Goal: Information Seeking & Learning: Learn about a topic

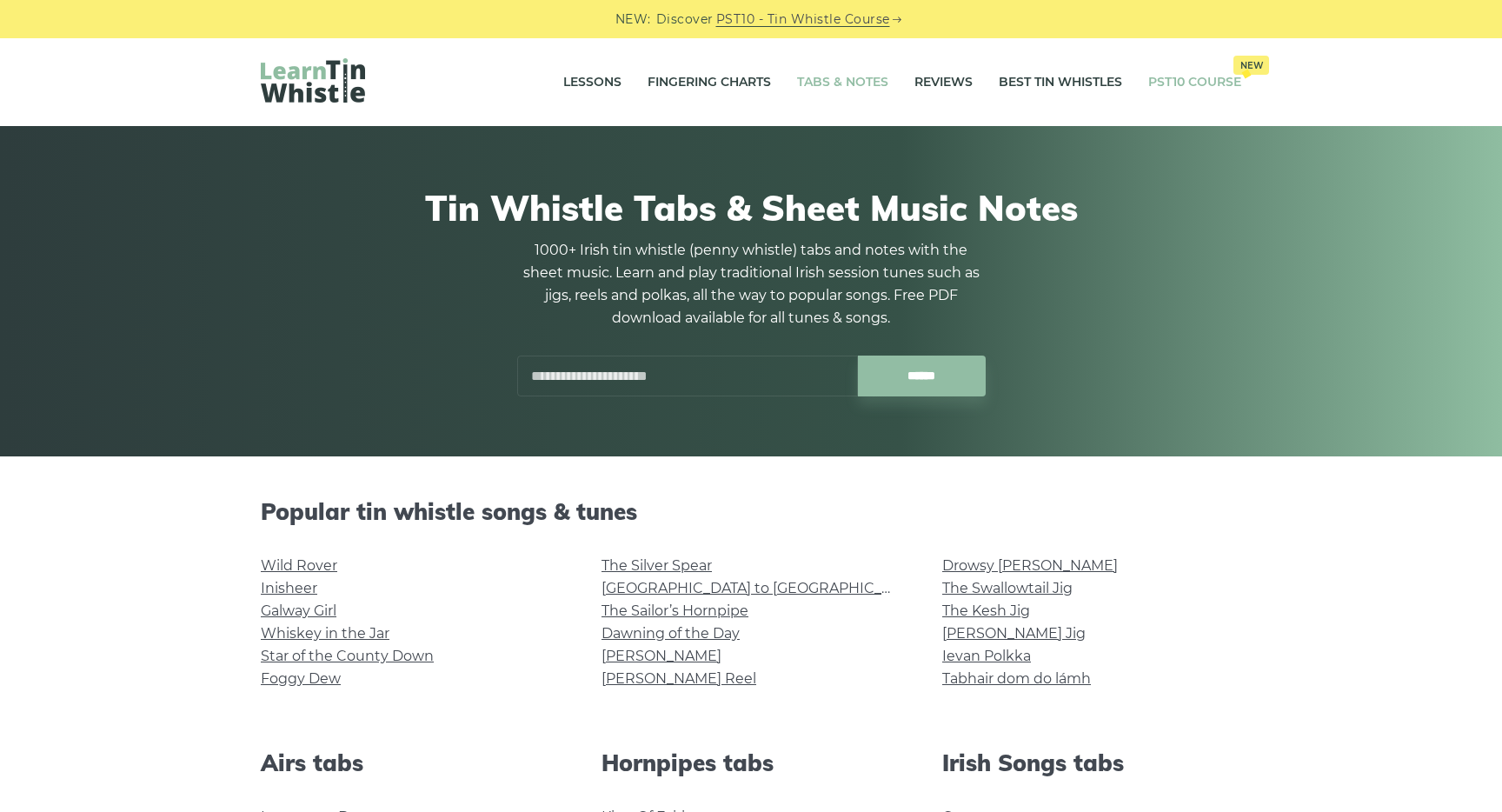
click at [1161, 81] on link "PST10 Course New" at bounding box center [1195, 82] width 93 height 43
click at [599, 82] on link "Lessons" at bounding box center [593, 82] width 58 height 43
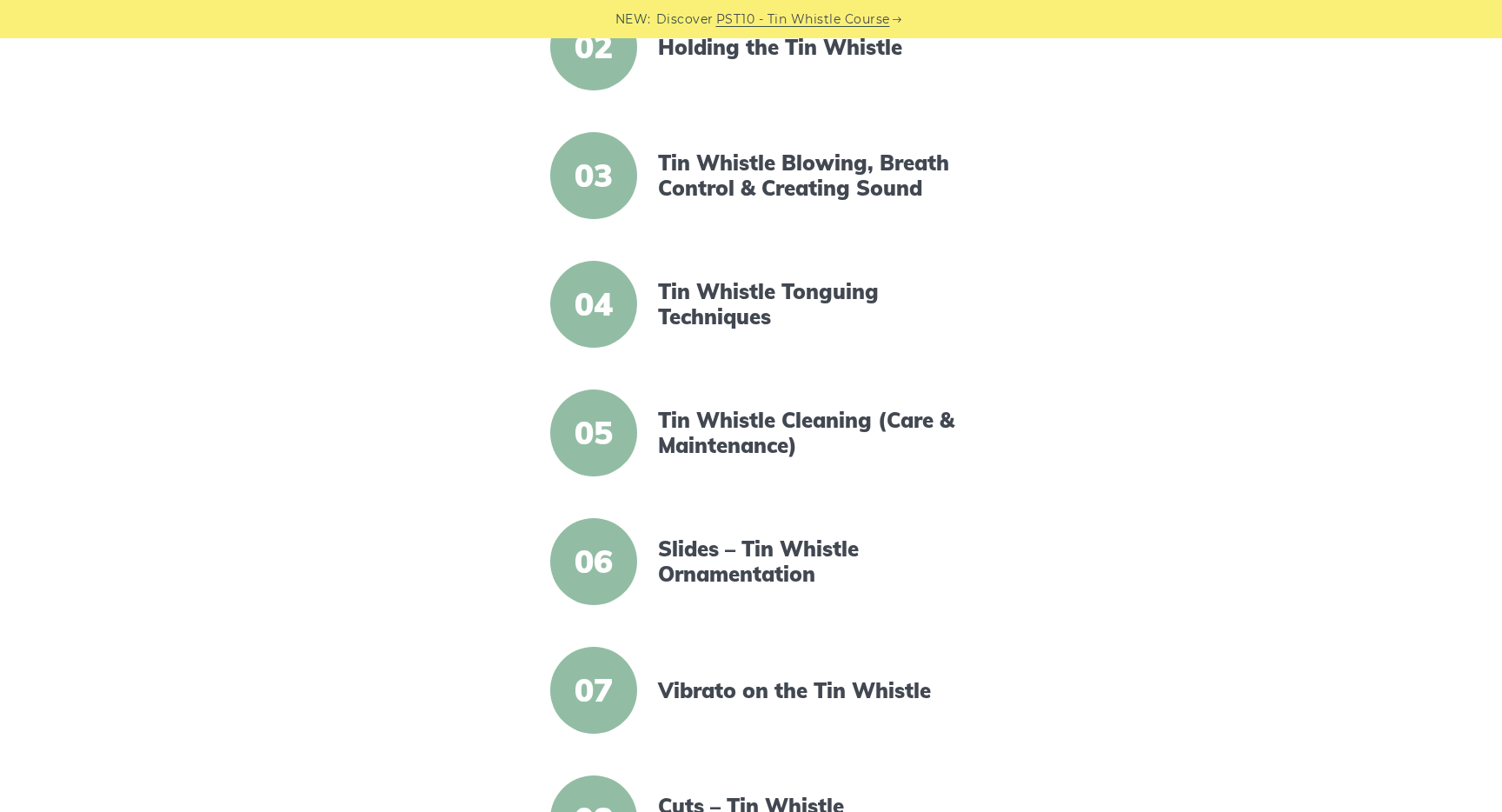
scroll to position [625, 0]
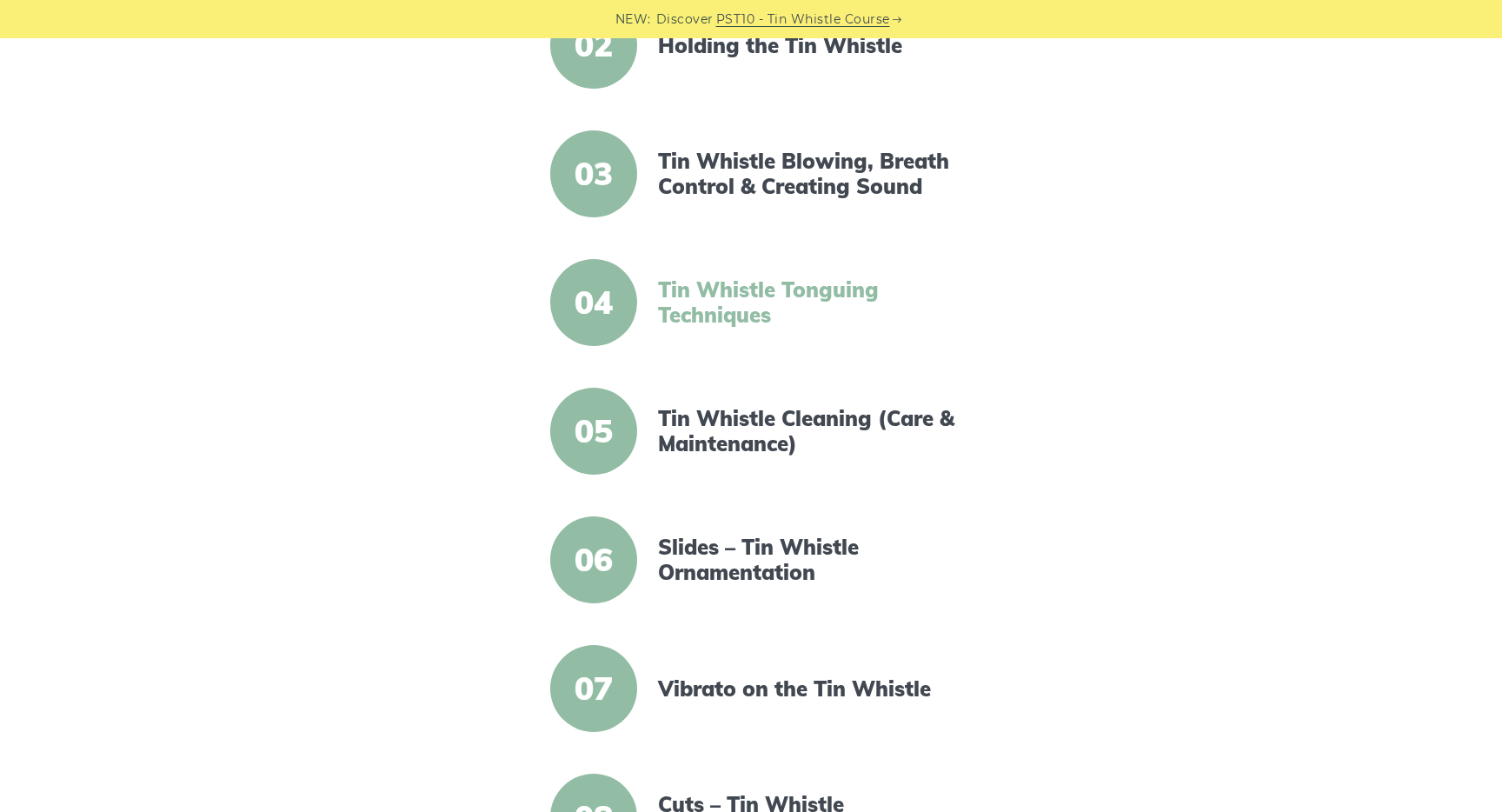
click at [744, 301] on link "Tin Whistle Tonguing Techniques" at bounding box center [807, 302] width 299 height 50
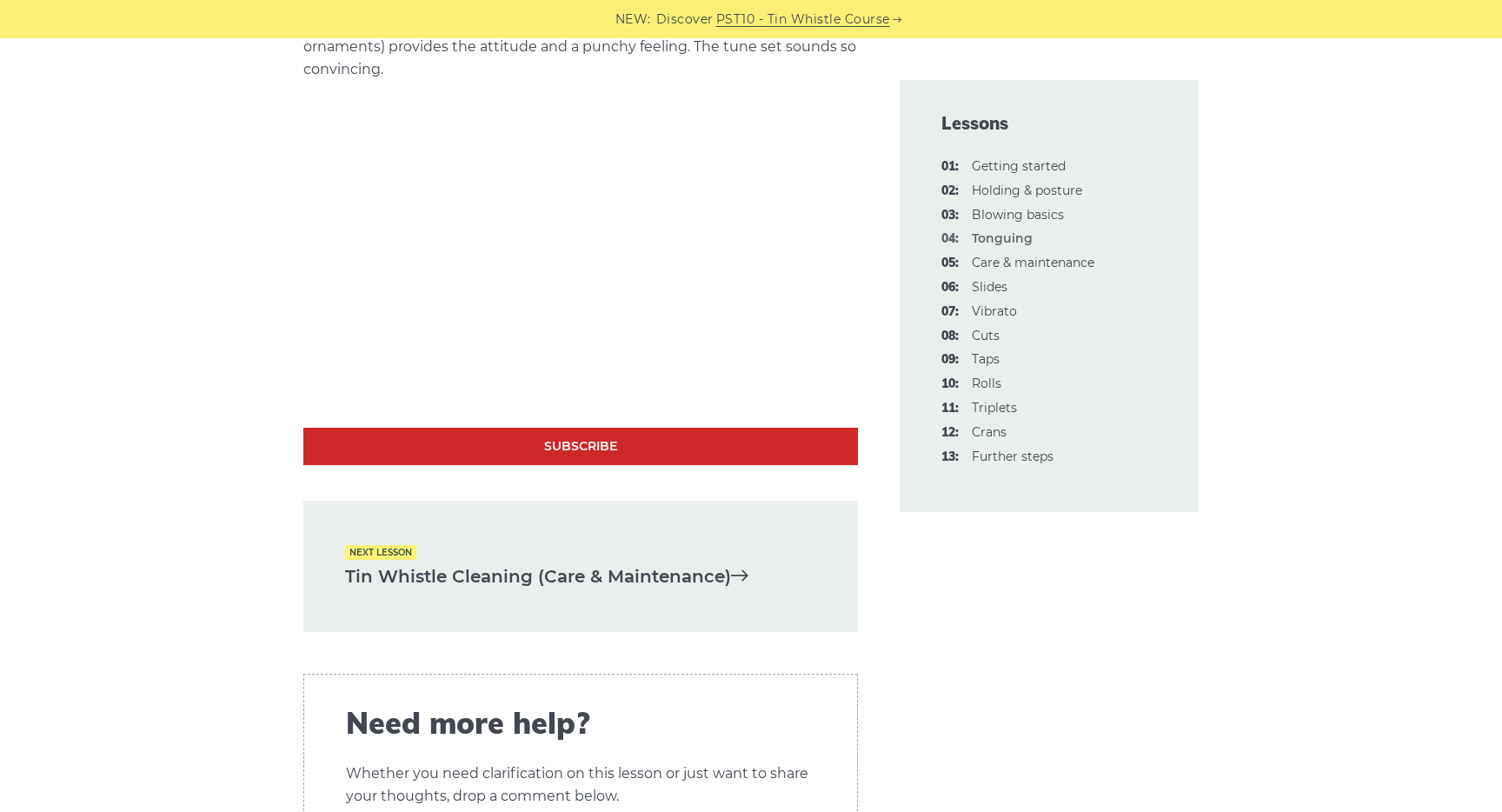
scroll to position [5330, 0]
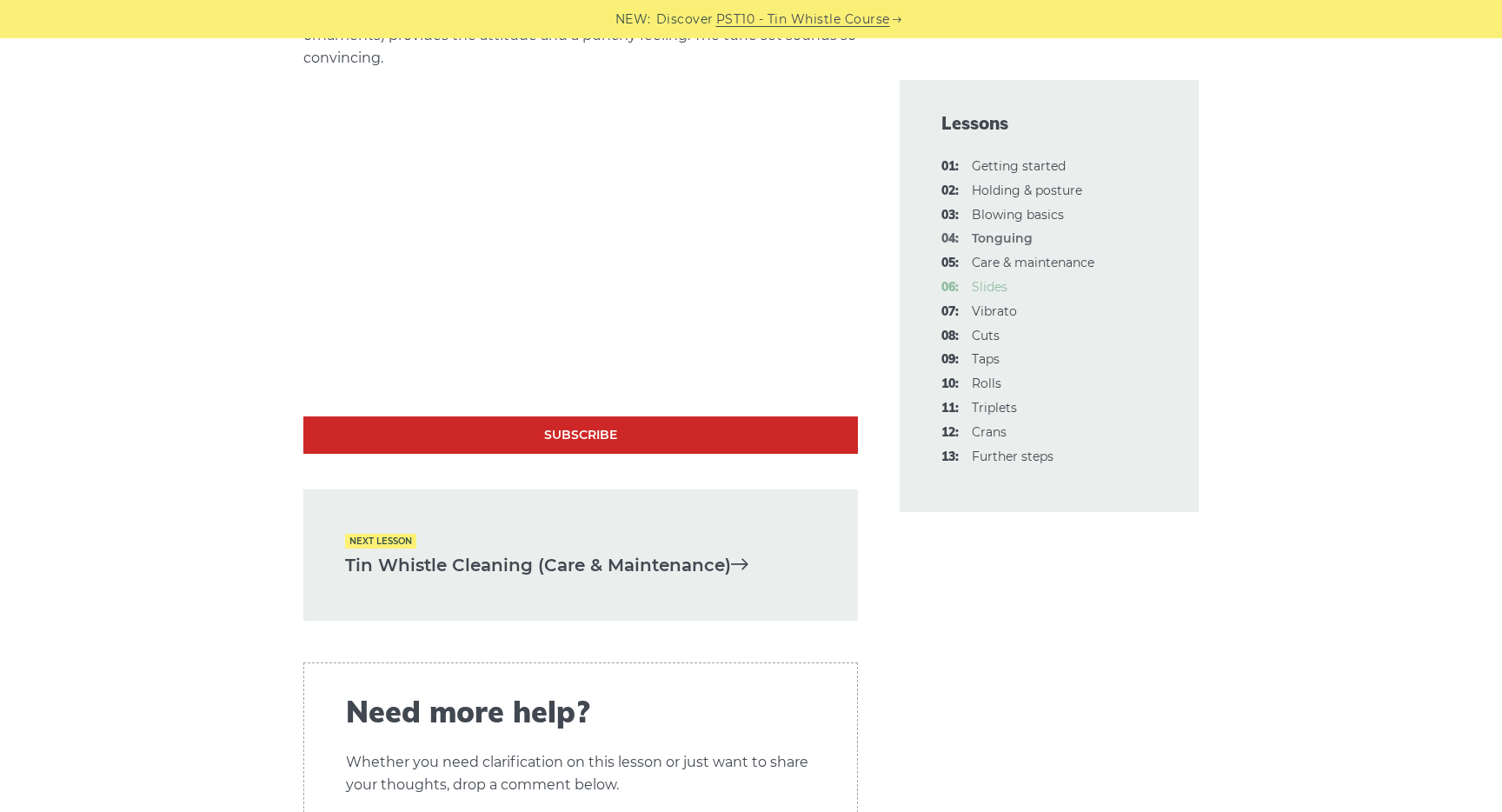
click at [991, 283] on link "06: Slides" at bounding box center [989, 287] width 36 height 15
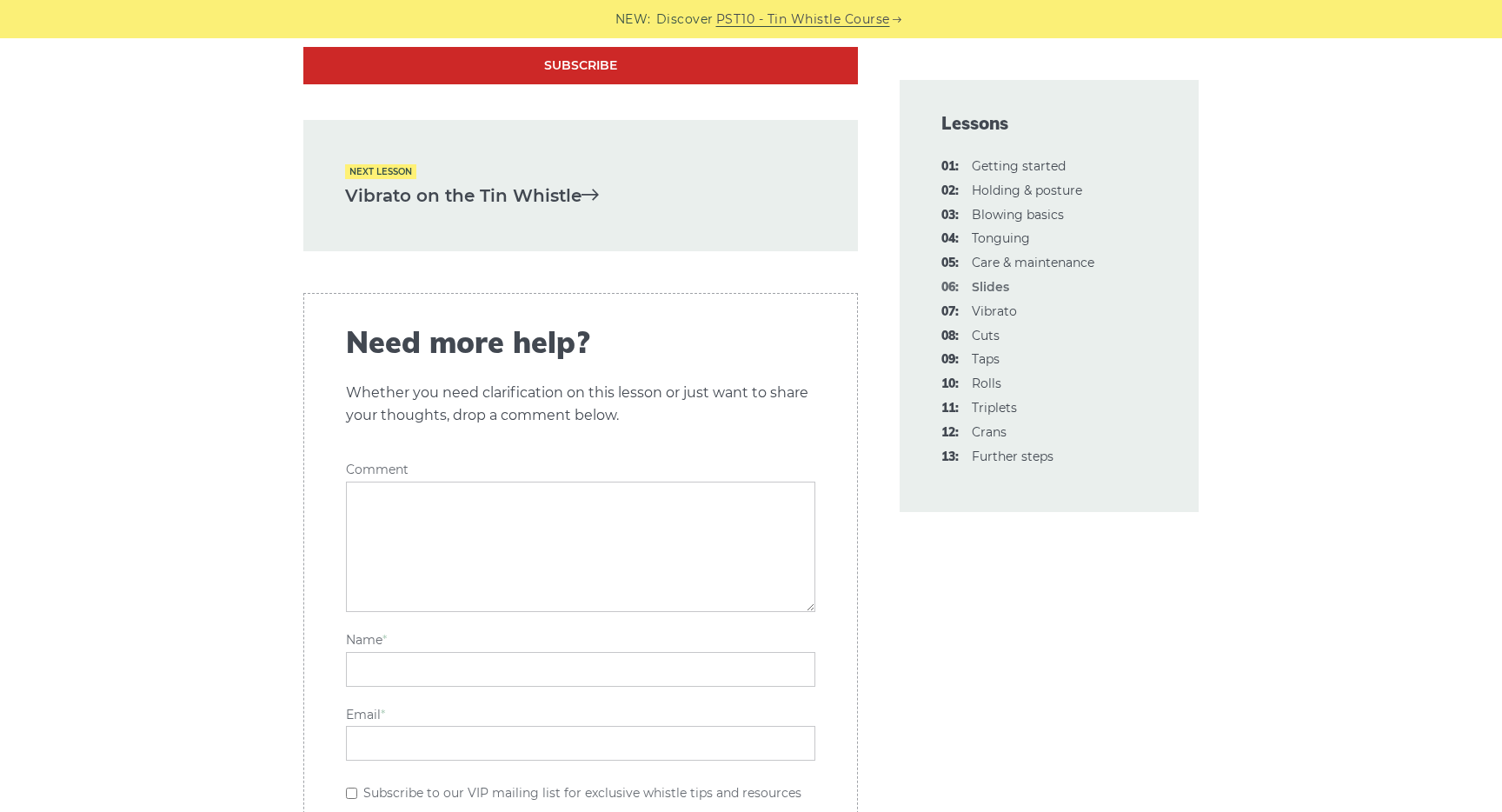
scroll to position [4077, 0]
click at [992, 334] on link "08: Cuts" at bounding box center [986, 335] width 28 height 15
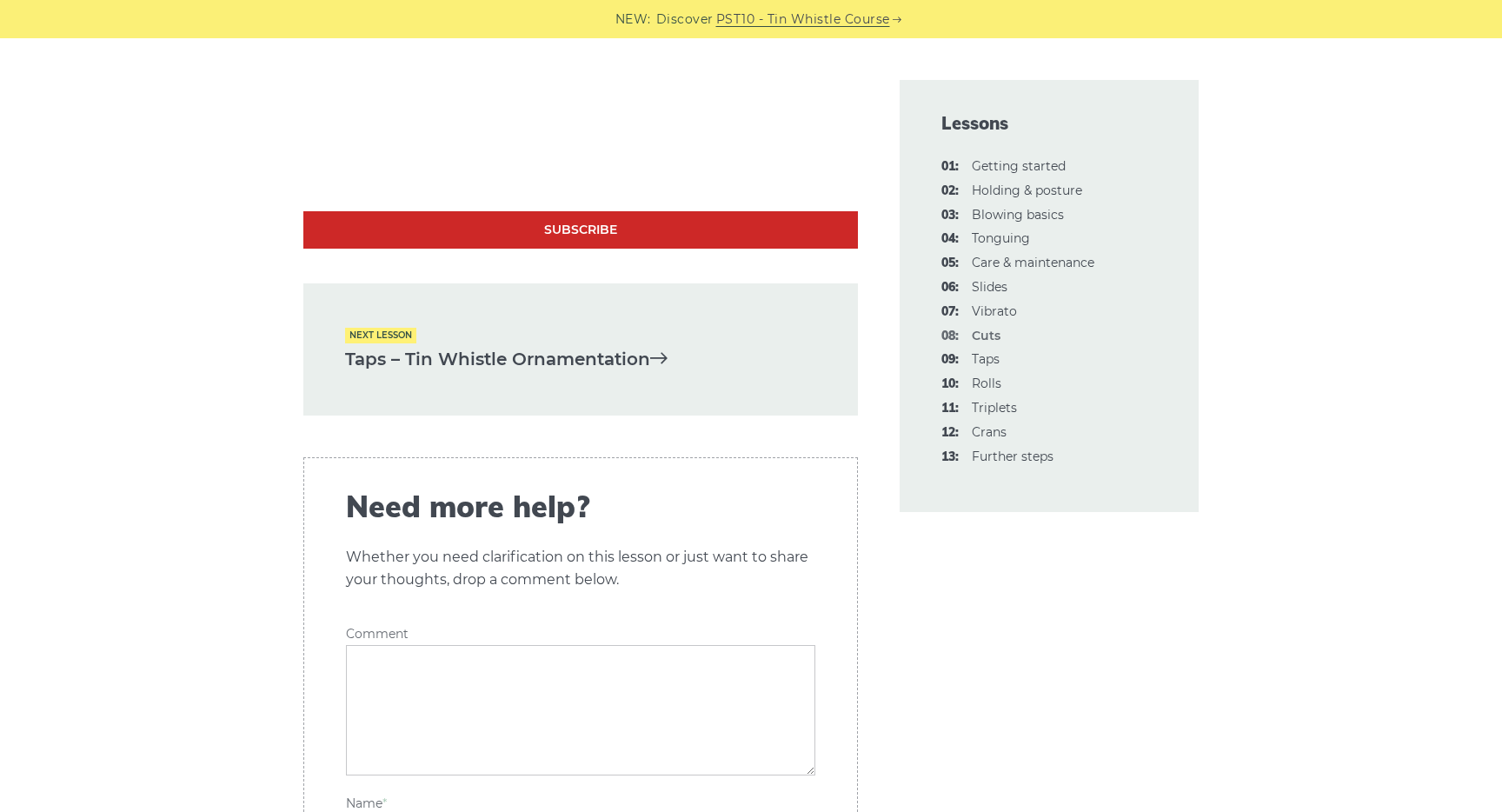
scroll to position [5283, 0]
click at [992, 359] on link "09: Taps" at bounding box center [986, 358] width 28 height 15
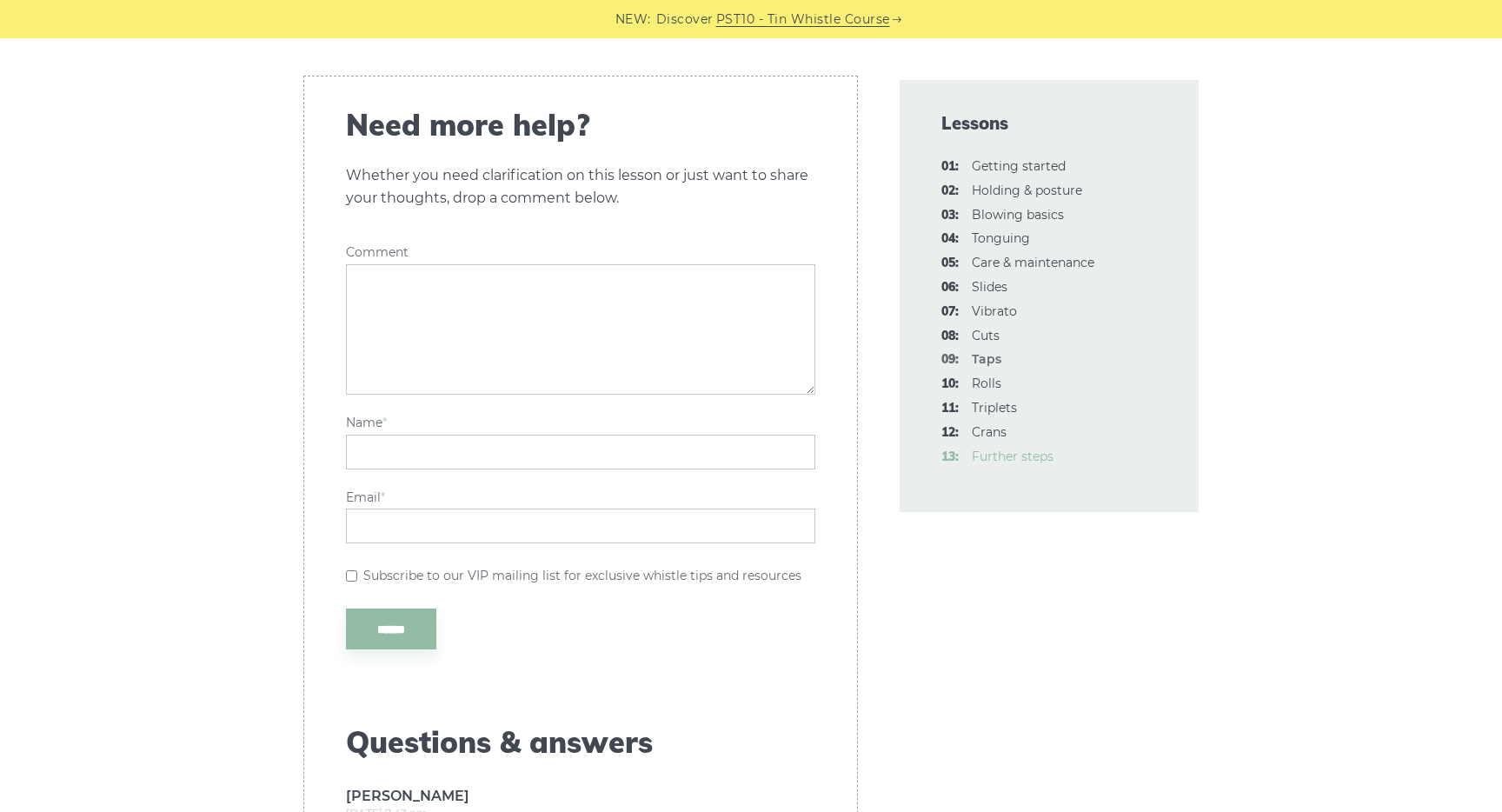
scroll to position [4692, 0]
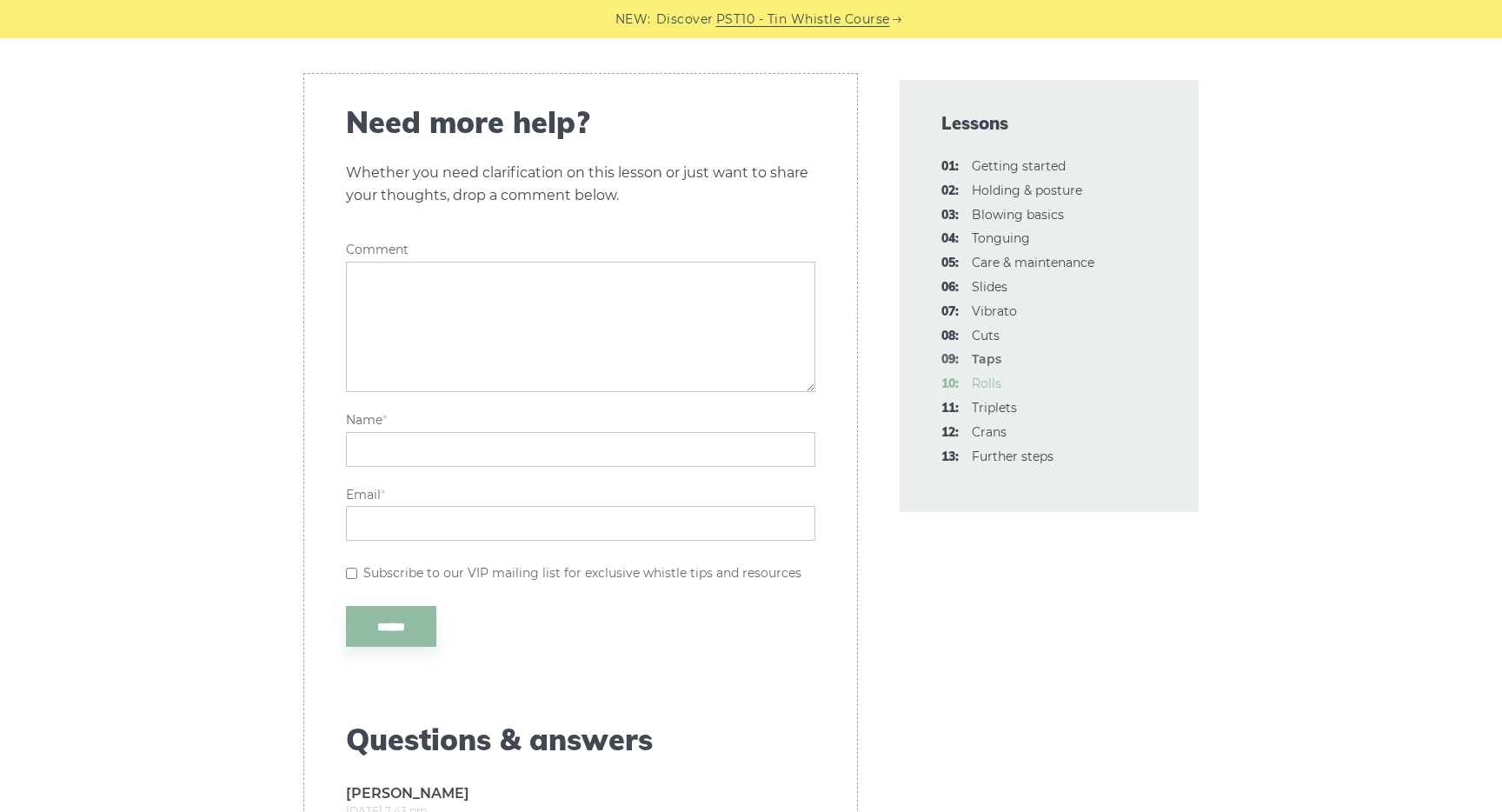
click at [981, 384] on link "10: Rolls" at bounding box center [987, 383] width 30 height 15
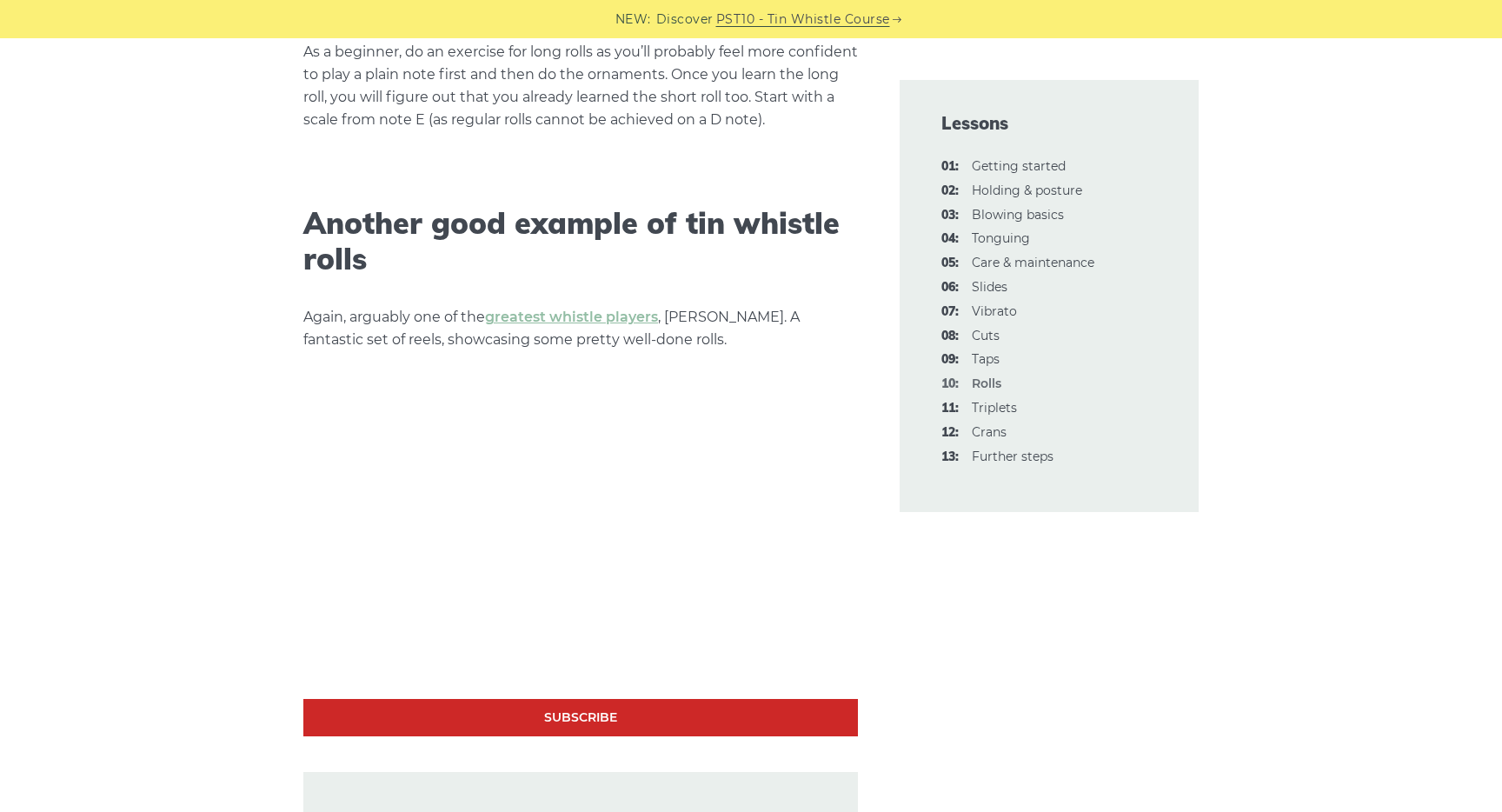
scroll to position [4501, 0]
click at [986, 406] on link "11: Triplets" at bounding box center [994, 407] width 45 height 15
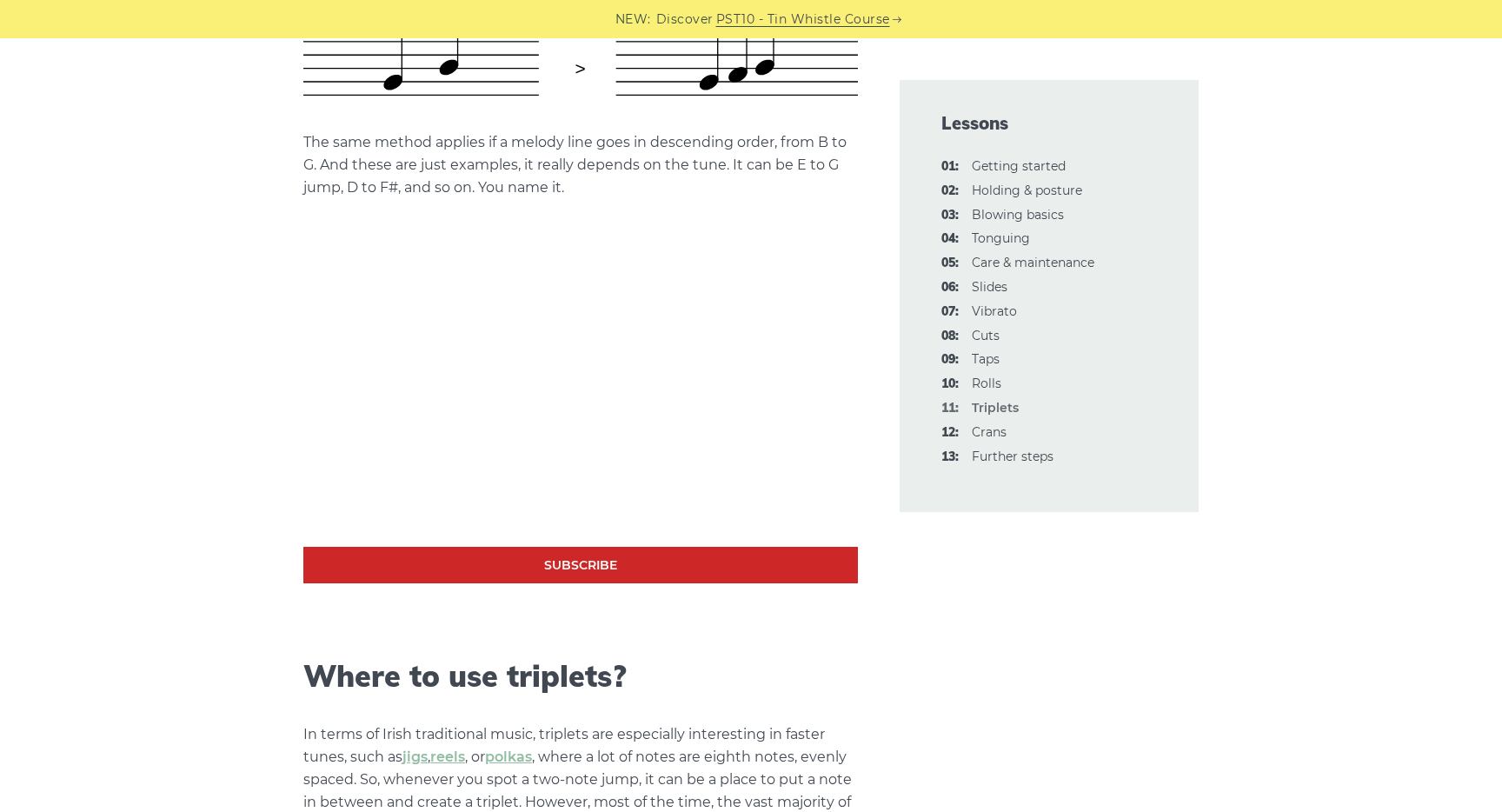
scroll to position [958, 0]
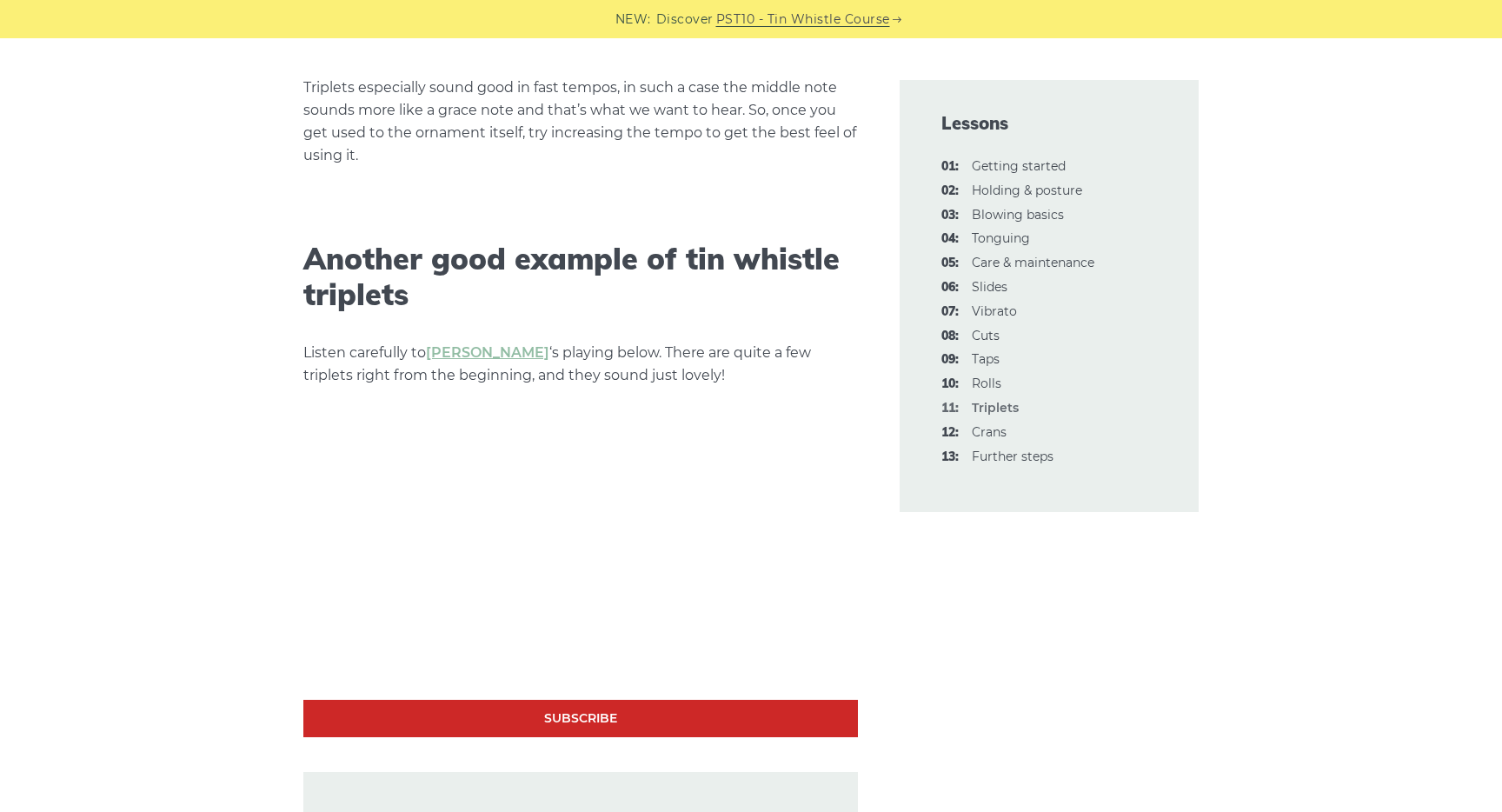
scroll to position [3378, 0]
click at [997, 435] on link "12: Crans" at bounding box center [989, 432] width 35 height 15
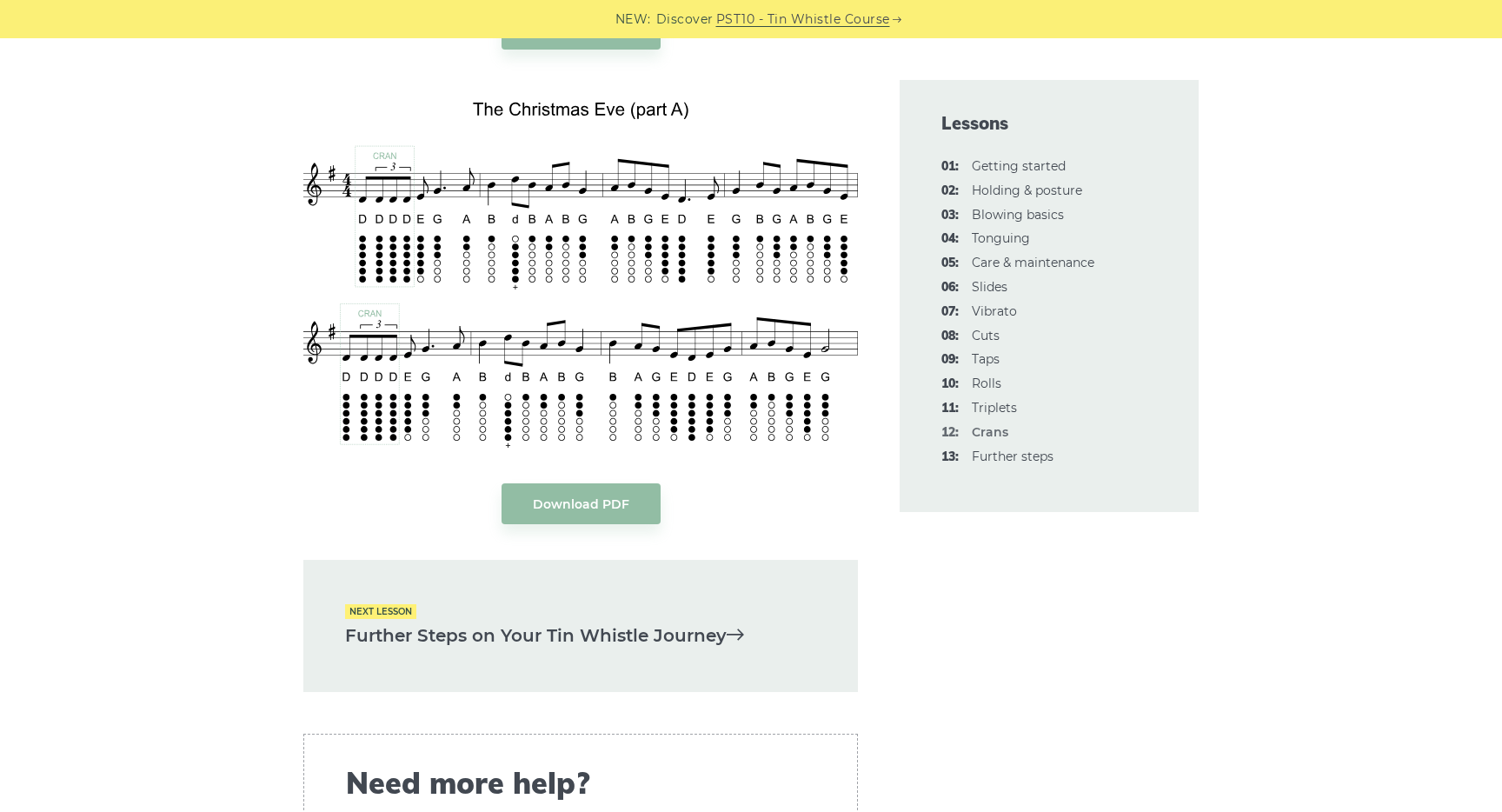
scroll to position [4133, 0]
